Goal: Task Accomplishment & Management: Manage account settings

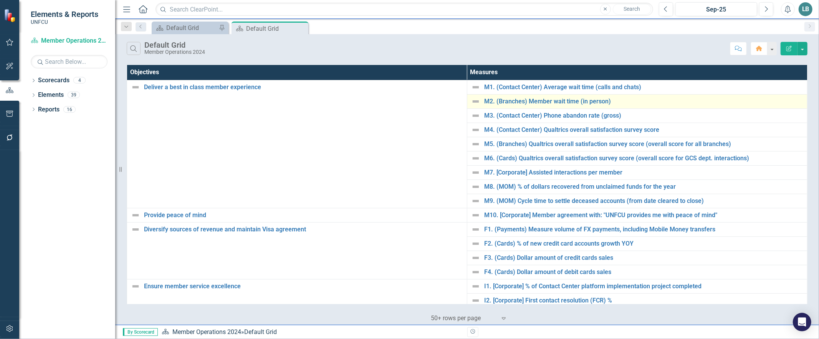
drag, startPoint x: 300, startPoint y: 25, endPoint x: 471, endPoint y: 98, distance: 185.8
click at [0, 0] on div "Close" at bounding box center [0, 0] width 0 height 0
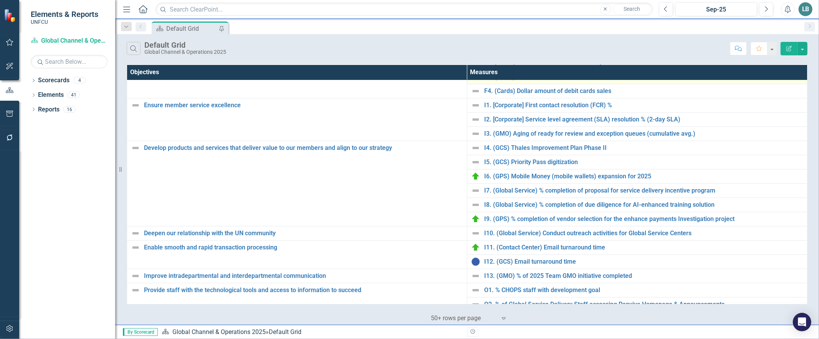
scroll to position [192, 0]
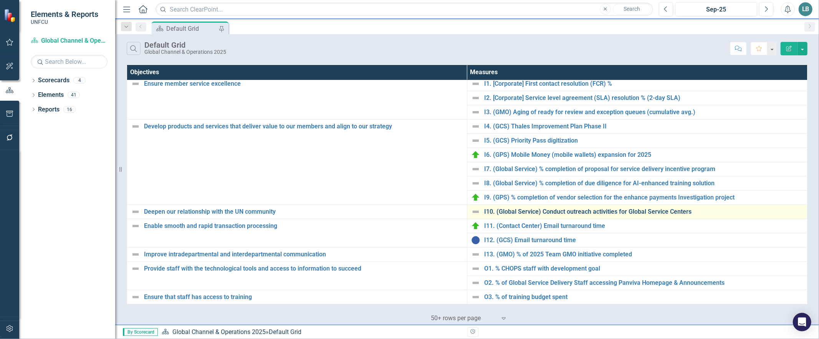
click at [524, 214] on link "I10. (Global Service) Conduct outreach activities for Global Service Centers" at bounding box center [643, 211] width 319 height 7
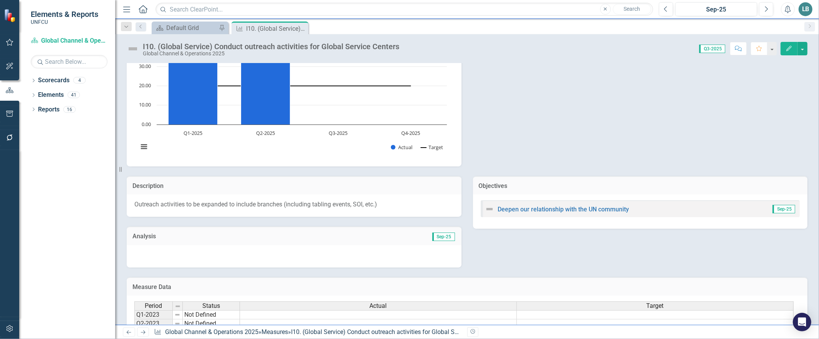
scroll to position [160, 0]
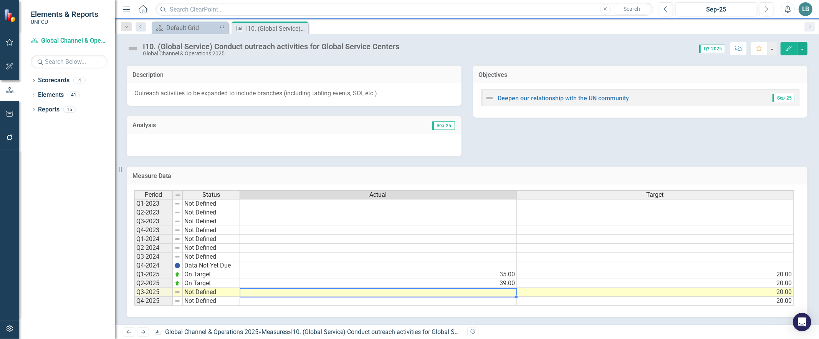
click at [493, 288] on td at bounding box center [378, 292] width 277 height 9
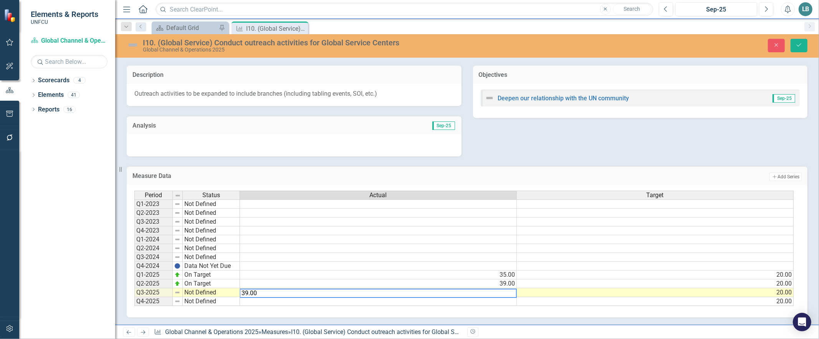
type textarea "39.00"
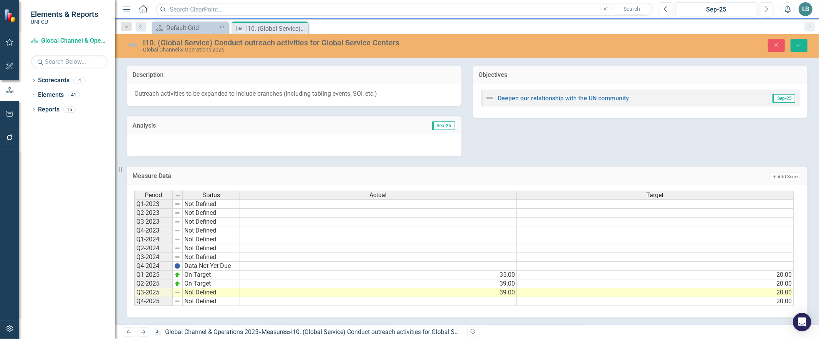
drag, startPoint x: 486, startPoint y: 307, endPoint x: 476, endPoint y: 307, distance: 9.6
click at [486, 308] on div "Period Status Actual Target Q1-2023 Not Defined Q2-2023 Not Defined Q3-2023 Not…" at bounding box center [467, 251] width 681 height 132
click at [212, 289] on td "Not Defined" at bounding box center [211, 292] width 57 height 9
type textarea "On Target"
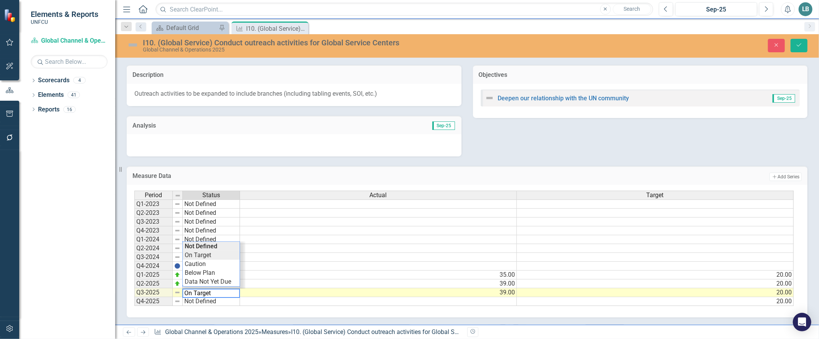
click at [205, 251] on div "Period Status Actual Target Q1-2023 Not Defined Q2-2023 Not Defined Q3-2023 Not…" at bounding box center [464, 248] width 660 height 116
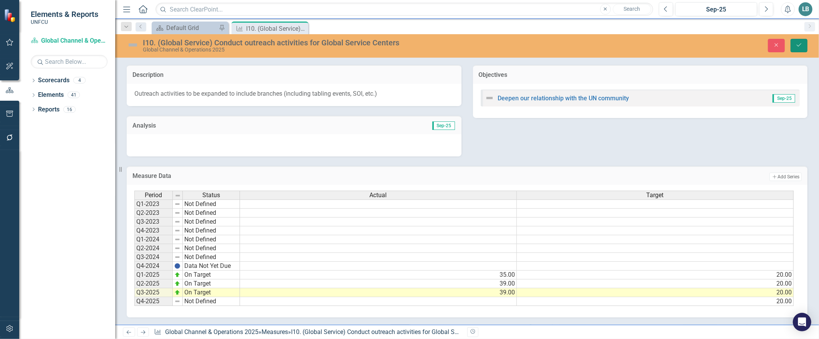
click at [800, 46] on icon "Save" at bounding box center [798, 44] width 7 height 5
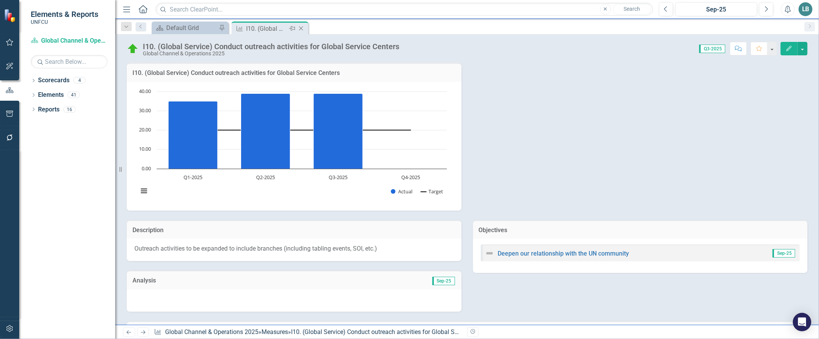
click at [300, 30] on icon "Close" at bounding box center [301, 28] width 8 height 6
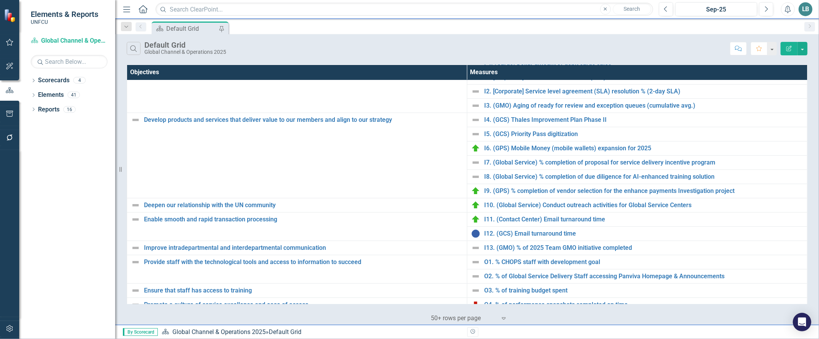
scroll to position [208, 0]
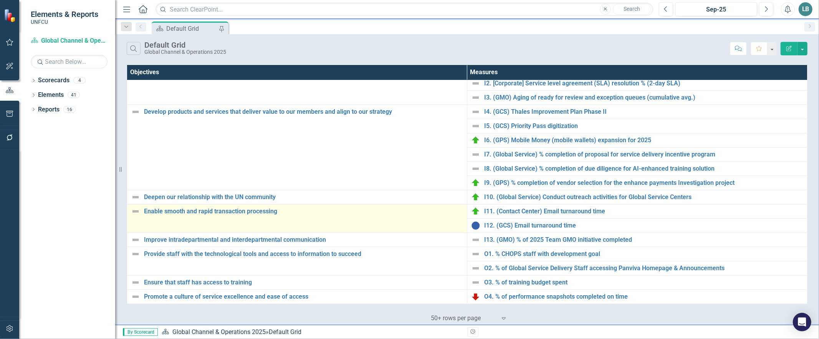
click at [135, 210] on img at bounding box center [135, 211] width 9 height 9
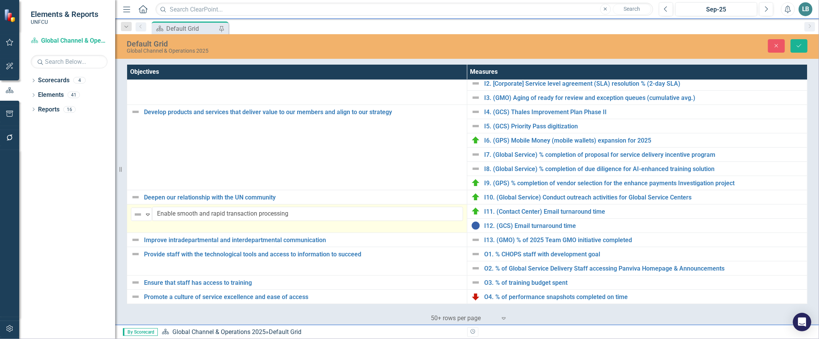
scroll to position [208, 0]
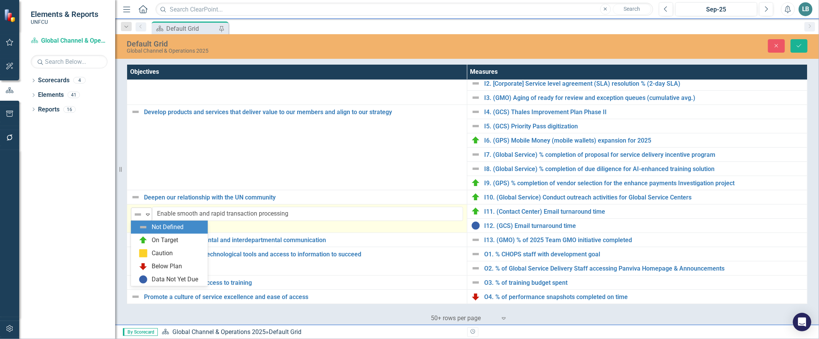
click at [150, 212] on icon "Expand" at bounding box center [148, 214] width 8 height 6
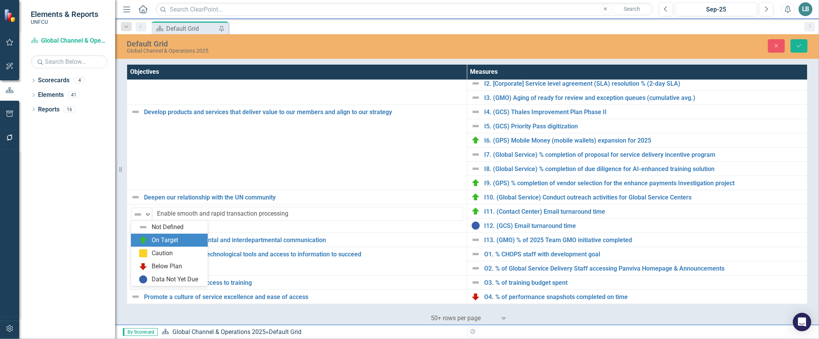
click at [148, 238] on div "On Target" at bounding box center [171, 239] width 64 height 9
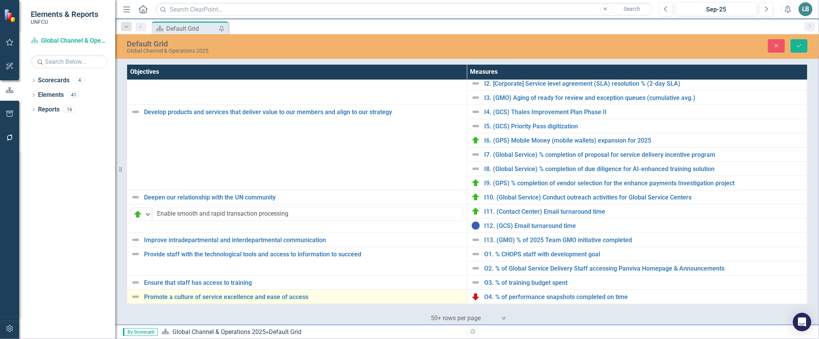
click at [137, 296] on img at bounding box center [135, 296] width 9 height 9
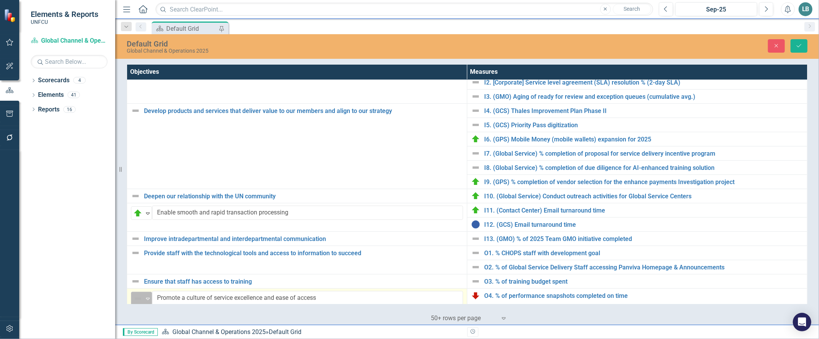
click at [150, 300] on icon "Expand" at bounding box center [148, 298] width 8 height 6
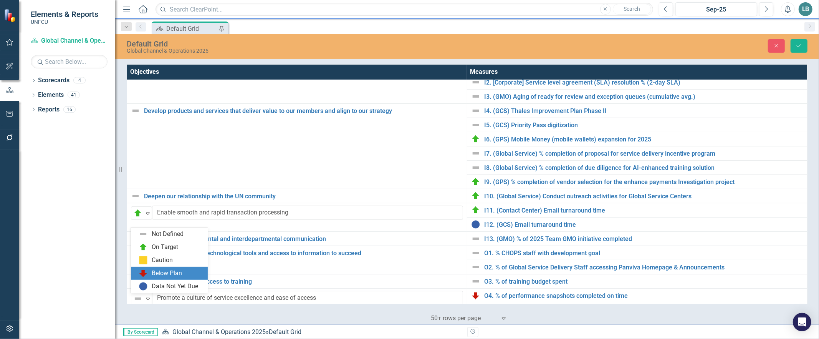
click at [150, 277] on div "Below Plan" at bounding box center [171, 272] width 64 height 9
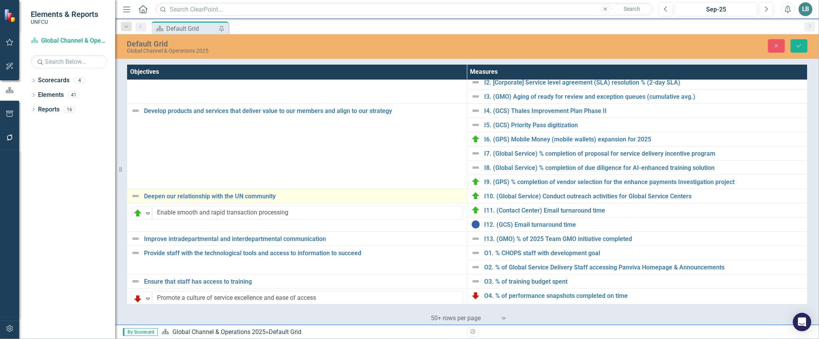
click at [135, 196] on img at bounding box center [135, 195] width 9 height 9
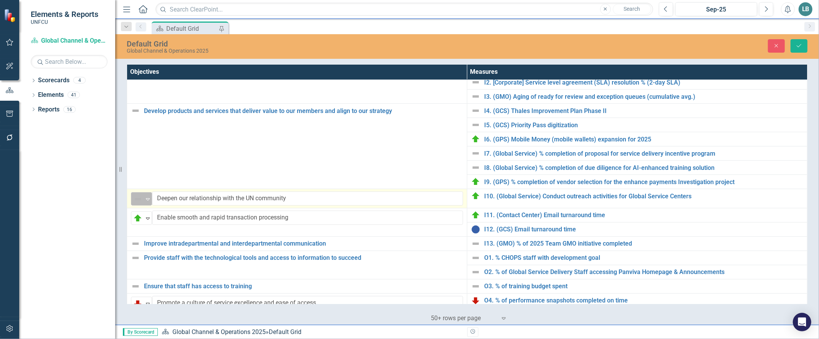
click at [144, 196] on div "Not Defined" at bounding box center [138, 198] width 12 height 11
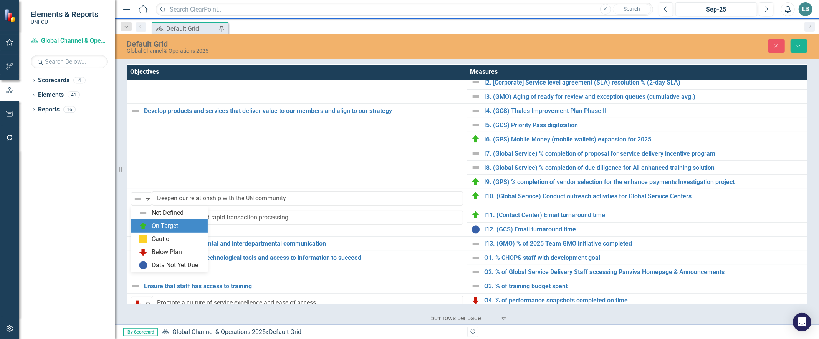
click at [145, 222] on img at bounding box center [143, 225] width 9 height 9
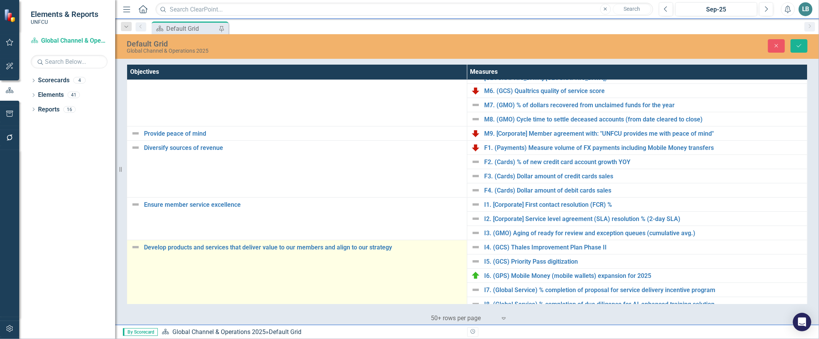
scroll to position [43, 0]
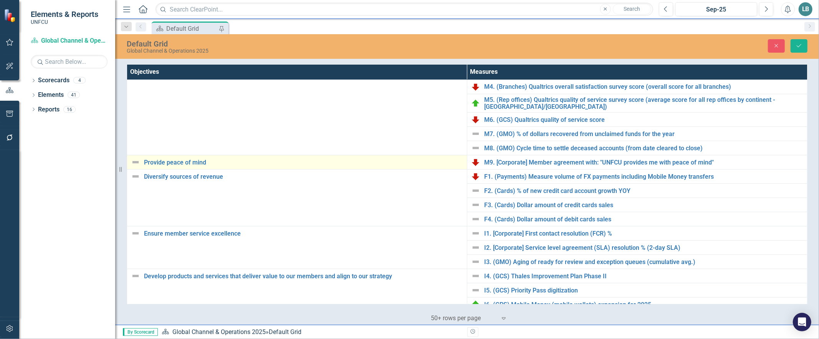
click at [136, 160] on img at bounding box center [135, 161] width 9 height 9
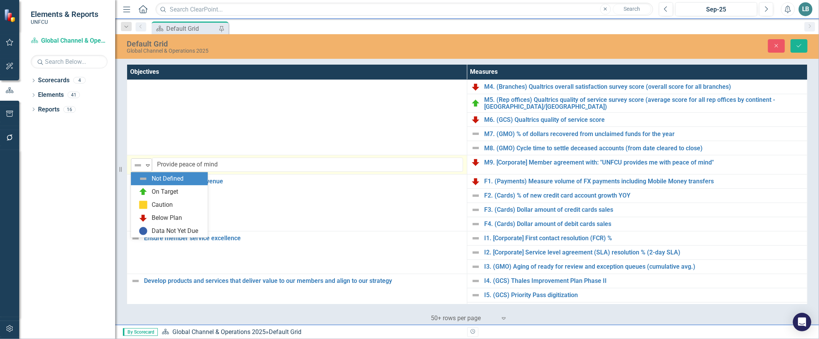
drag, startPoint x: 142, startPoint y: 161, endPoint x: 148, endPoint y: 161, distance: 5.4
click at [148, 161] on div "Not Defined Expand" at bounding box center [141, 164] width 21 height 13
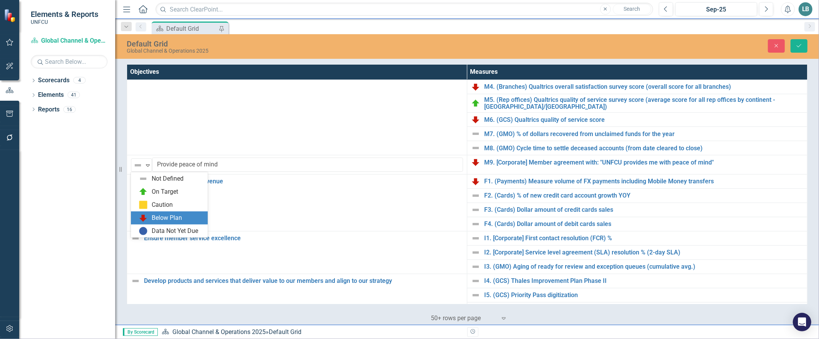
click at [147, 218] on img at bounding box center [143, 217] width 9 height 9
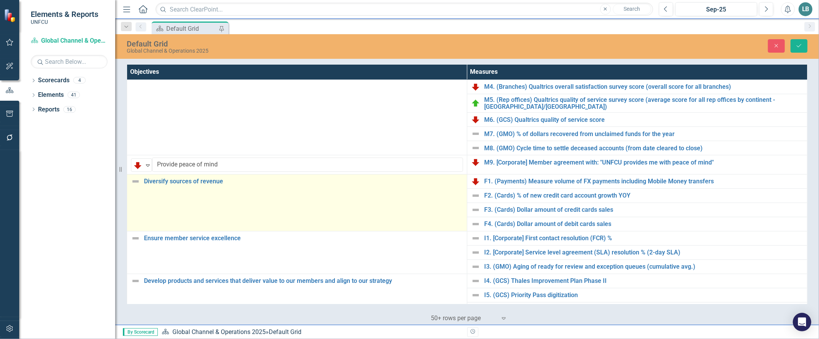
scroll to position [0, 0]
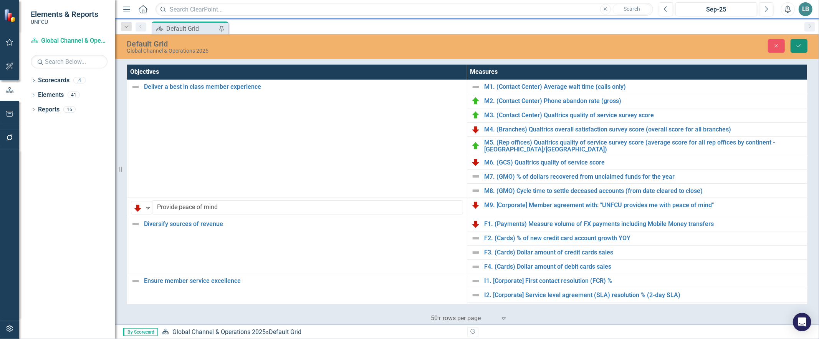
click at [799, 44] on icon "Save" at bounding box center [798, 45] width 7 height 5
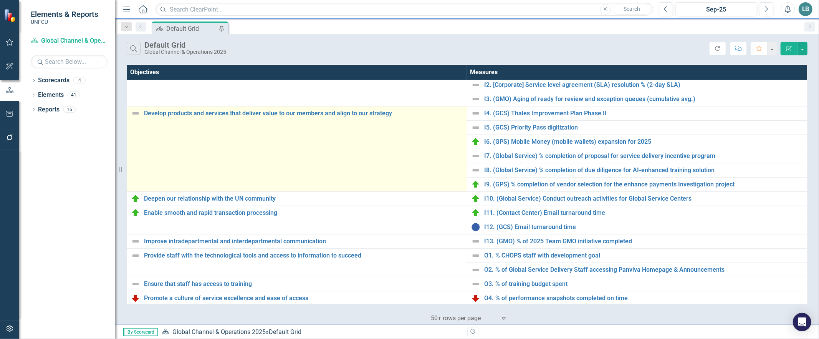
scroll to position [208, 0]
